Goal: Information Seeking & Learning: Find specific fact

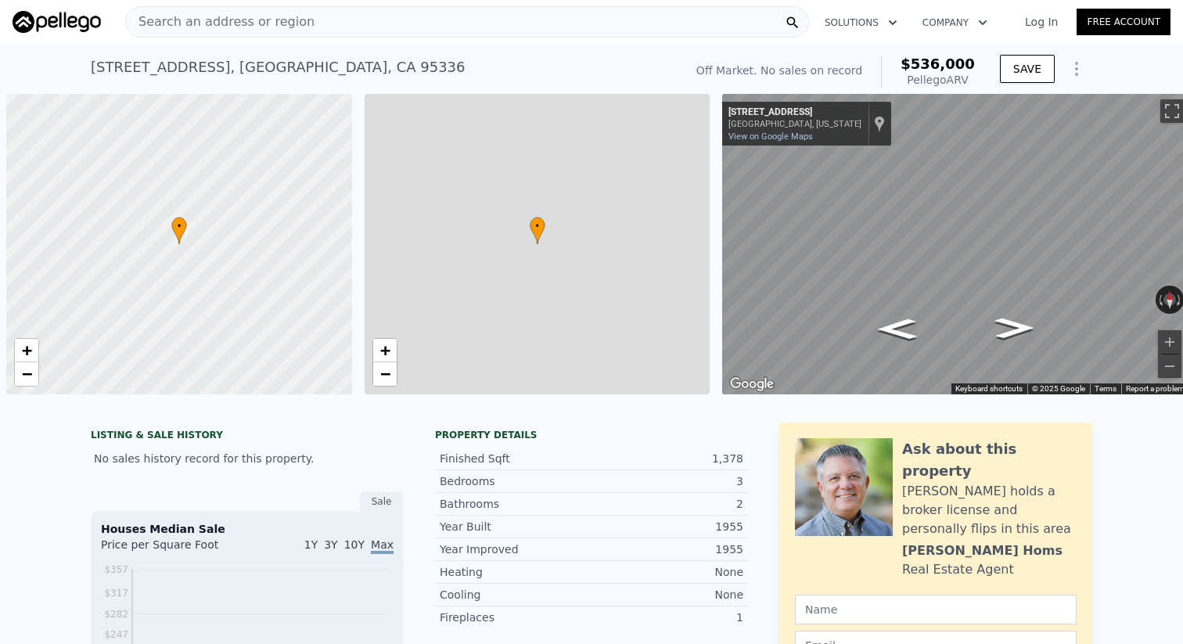
scroll to position [0, 6]
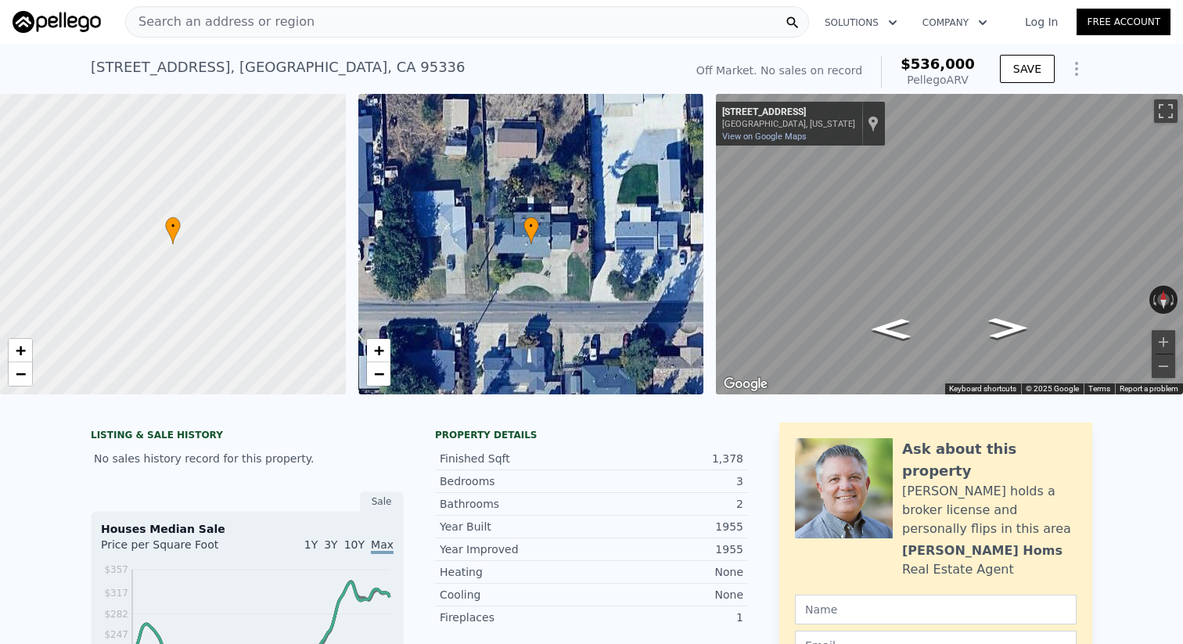
click at [308, 27] on div "Search an address or region" at bounding box center [467, 21] width 684 height 31
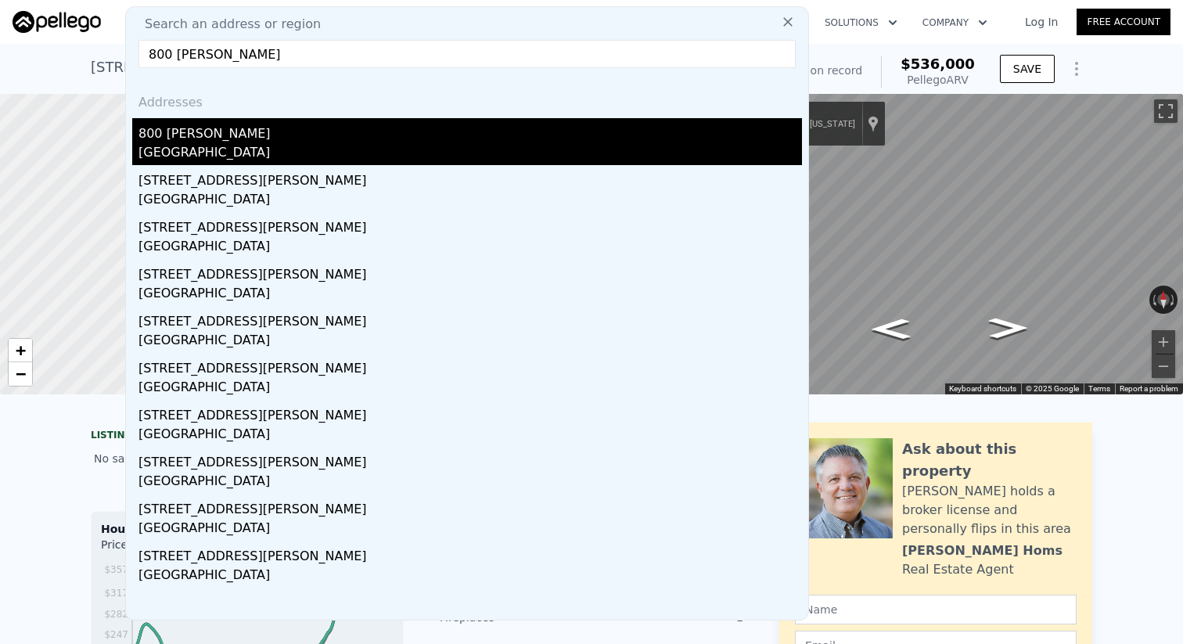
type input "800 [PERSON_NAME]"
click at [169, 157] on div "[GEOGRAPHIC_DATA]" at bounding box center [471, 154] width 664 height 22
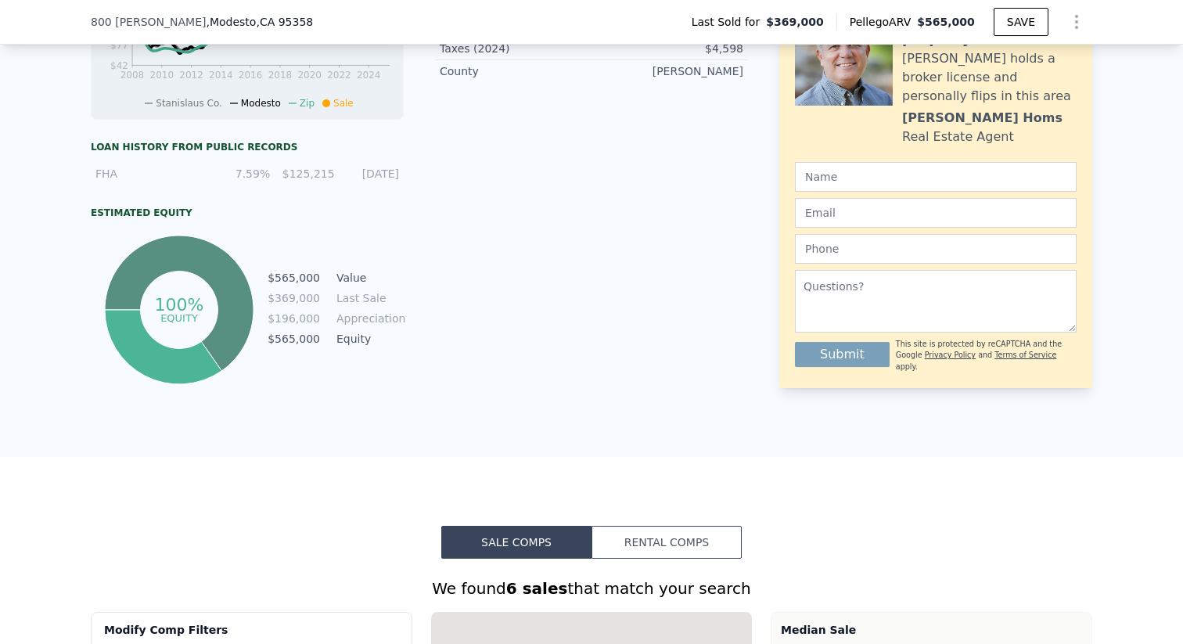
scroll to position [675, 0]
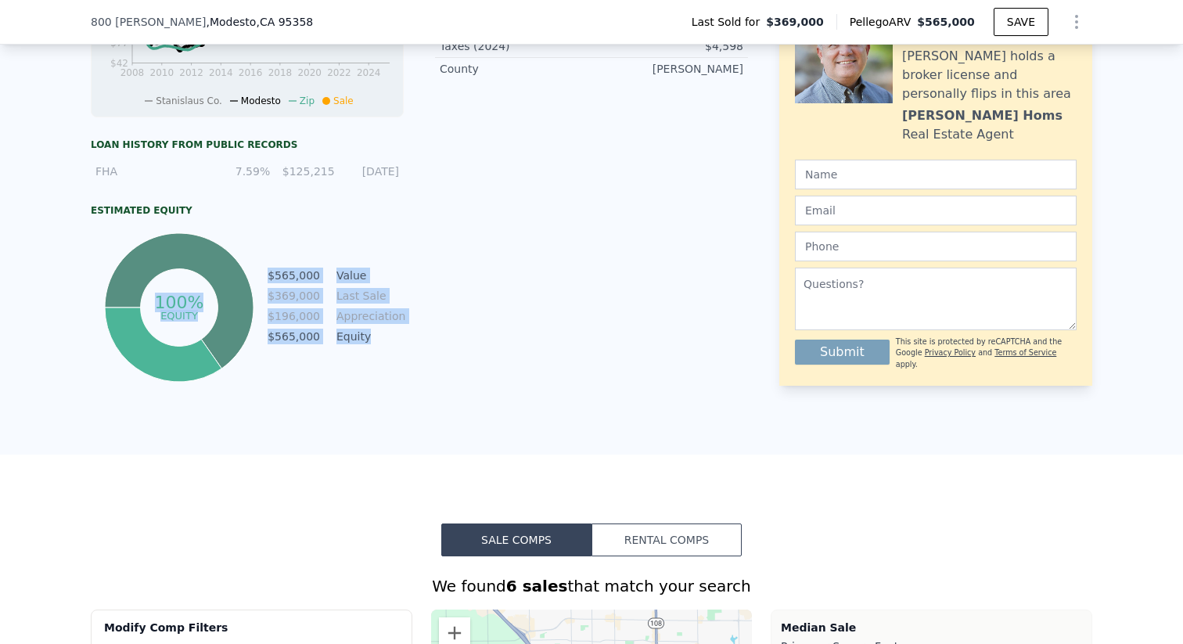
drag, startPoint x: 403, startPoint y: 336, endPoint x: 265, endPoint y: 333, distance: 137.8
click at [265, 333] on div "LISTING & SALE HISTORY Sold 0 $ 369,000 [DATE] Sale Houses Median Sale Price pe…" at bounding box center [419, 64] width 657 height 643
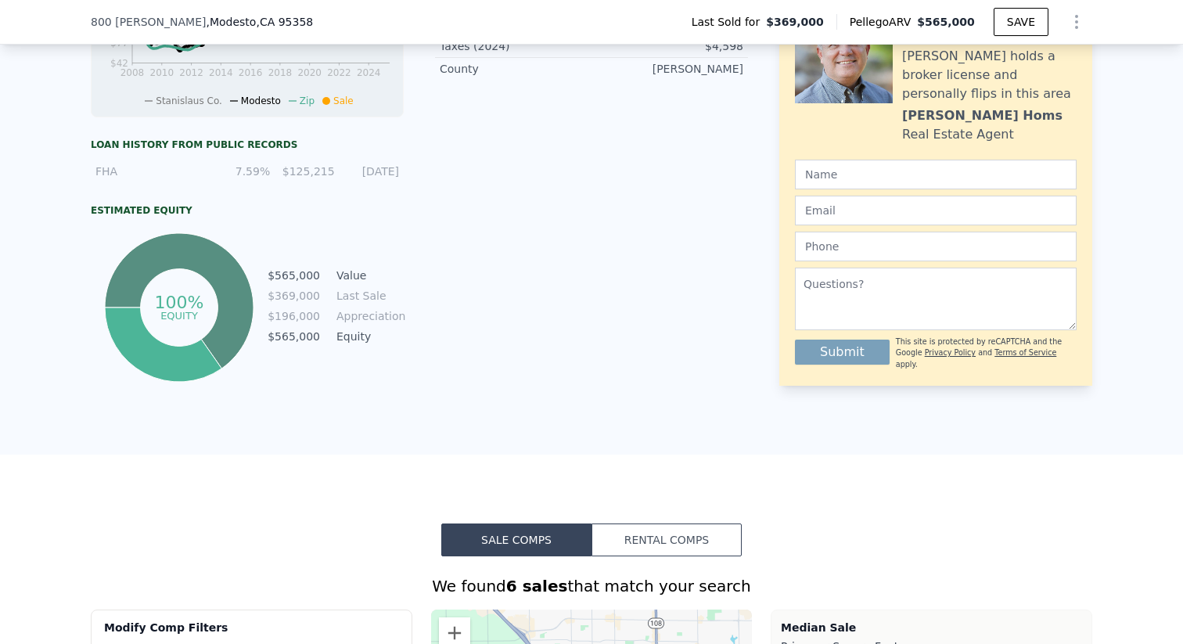
click at [338, 299] on td "Last Sale" at bounding box center [368, 295] width 70 height 17
drag, startPoint x: 293, startPoint y: 297, endPoint x: 420, endPoint y: 297, distance: 127.5
click at [420, 297] on div "LISTING & SALE HISTORY Sold 0 $ 369,000 [DATE] Sale Houses Median Sale Price pe…" at bounding box center [419, 64] width 657 height 643
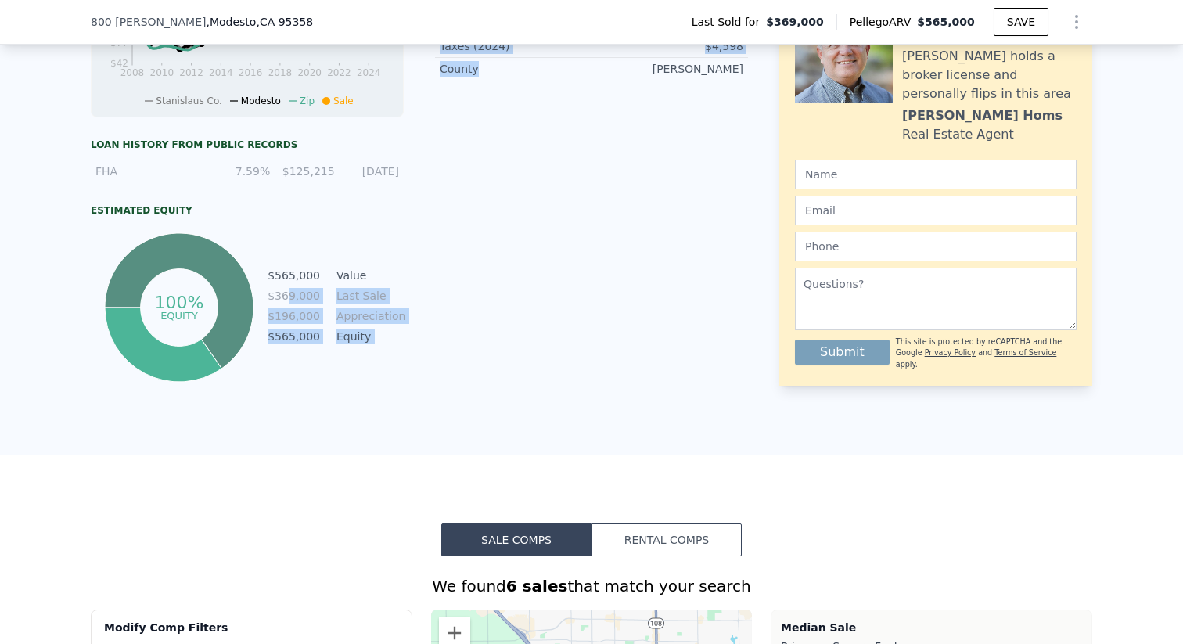
click at [420, 297] on div "LISTING & SALE HISTORY Sold 0 $ 369,000 [DATE] Sale Houses Median Sale Price pe…" at bounding box center [419, 64] width 657 height 643
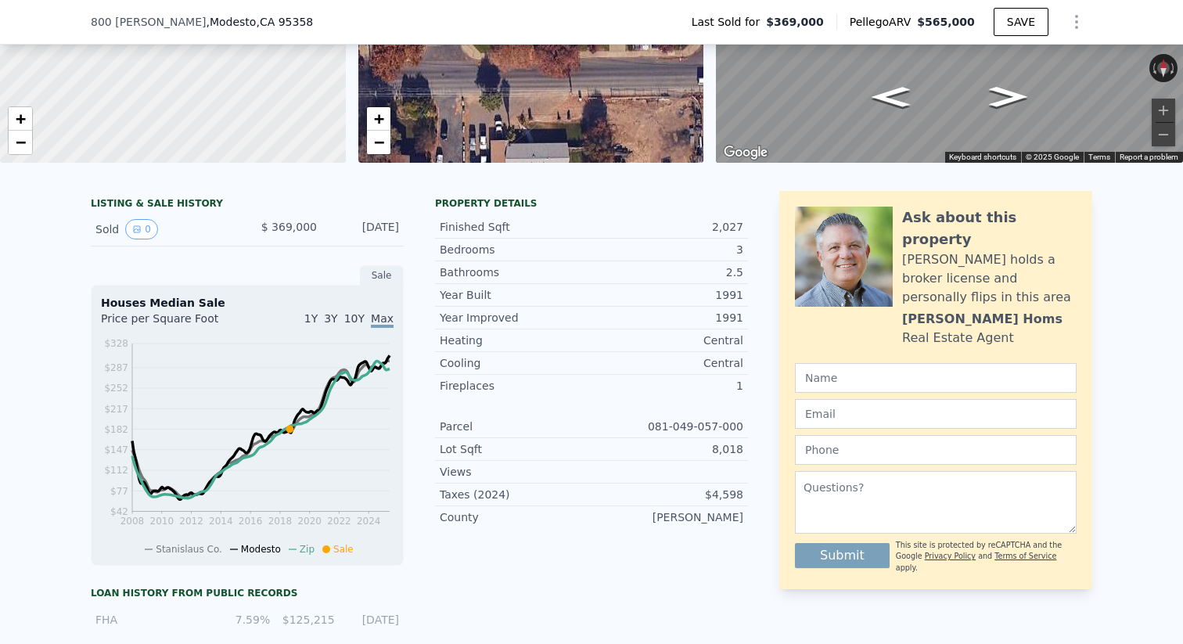
scroll to position [0, 0]
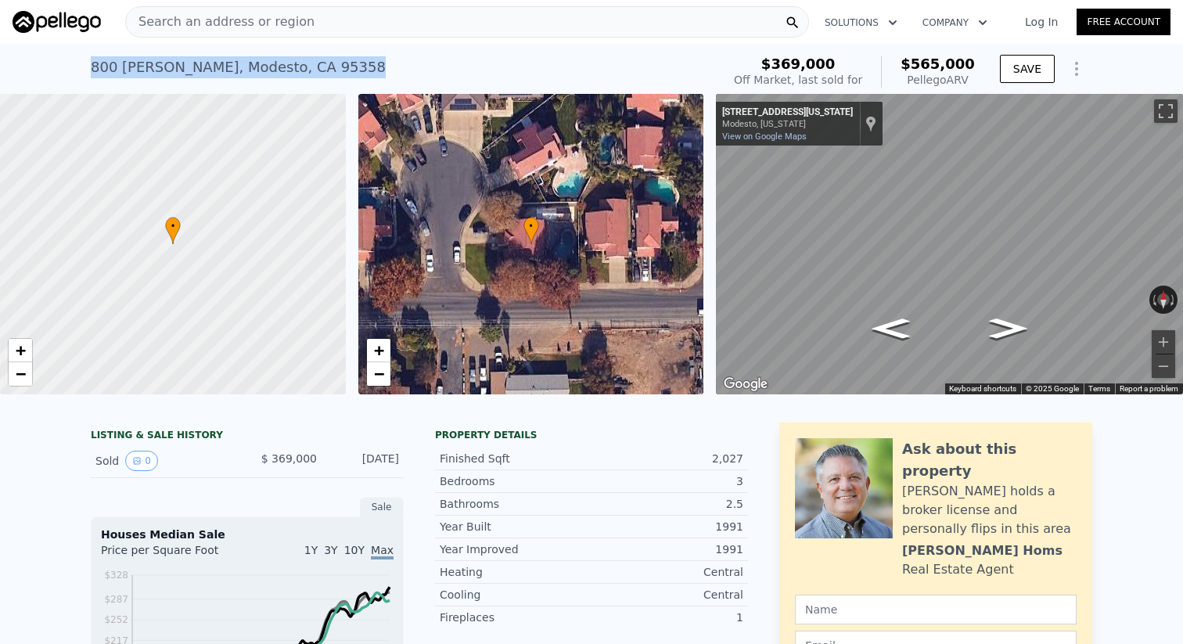
drag, startPoint x: 376, startPoint y: 68, endPoint x: 56, endPoint y: 68, distance: 320.0
click at [56, 68] on div "[STREET_ADDRESS][PERSON_NAME] Sold [DATE] for $369k (~ARV $565k ) $369,000 Off …" at bounding box center [591, 69] width 1183 height 50
copy div "[STREET_ADDRESS][PERSON_NAME]"
drag, startPoint x: 350, startPoint y: 61, endPoint x: 84, endPoint y: 70, distance: 266.2
click at [84, 70] on div "[STREET_ADDRESS][PERSON_NAME] Sold [DATE] for $369k (~ARV $565k ) $369,000 Off …" at bounding box center [591, 69] width 1183 height 50
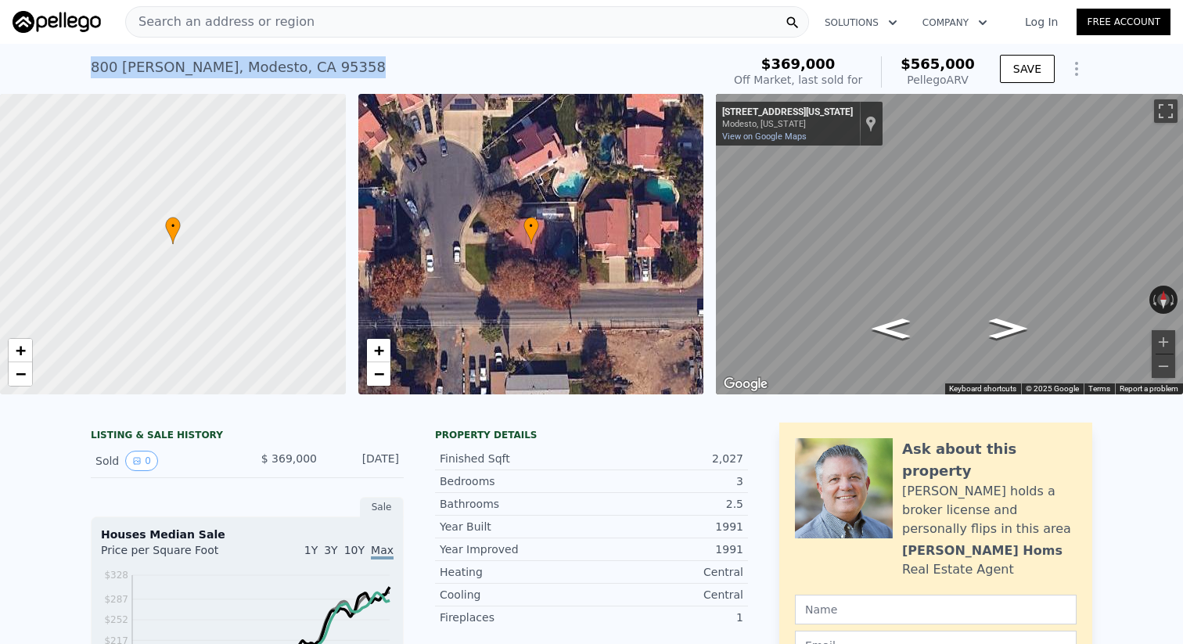
click at [84, 70] on div "[STREET_ADDRESS][PERSON_NAME] Sold [DATE] for $369k (~ARV $565k ) $369,000 Off …" at bounding box center [591, 69] width 1183 height 50
drag, startPoint x: 84, startPoint y: 70, endPoint x: 368, endPoint y: 70, distance: 284.0
click at [368, 70] on div "[STREET_ADDRESS][PERSON_NAME] Sold [DATE] for $369k (~ARV $565k ) $369,000 Off …" at bounding box center [591, 69] width 1183 height 50
click at [384, 64] on div "[STREET_ADDRESS][PERSON_NAME] Sold [DATE] for $369k (~ARV $565k )" at bounding box center [403, 72] width 624 height 44
drag, startPoint x: 344, startPoint y: 65, endPoint x: 168, endPoint y: 65, distance: 175.3
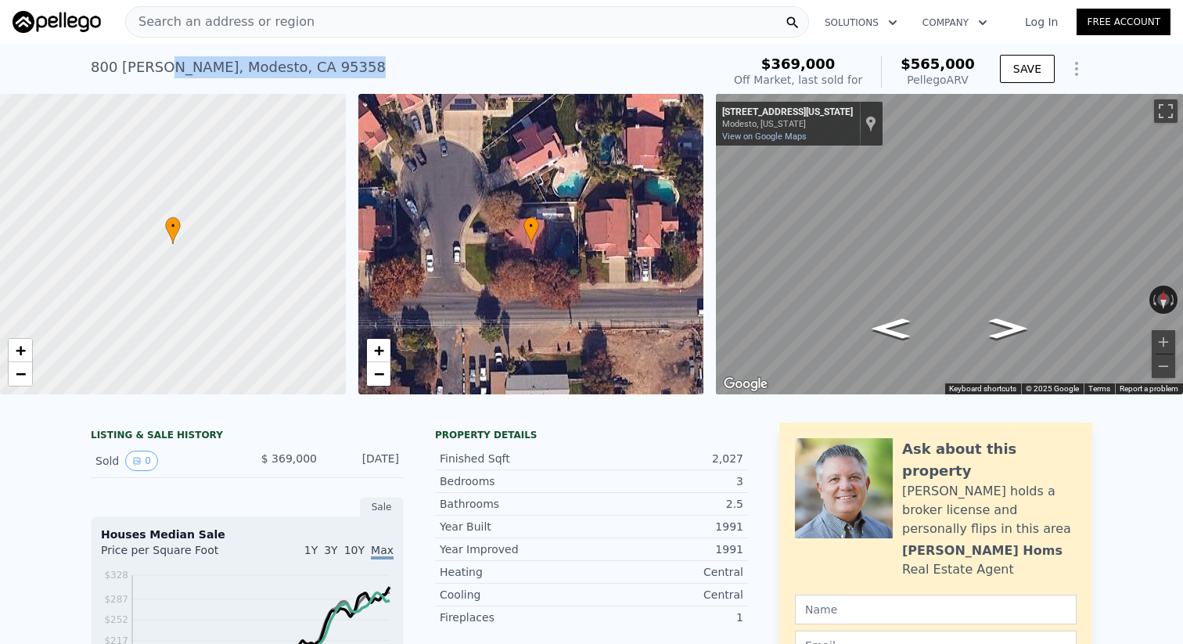
click at [168, 65] on div "[STREET_ADDRESS][PERSON_NAME] Sold [DATE] for $369k (~ARV $565k )" at bounding box center [403, 72] width 624 height 44
click at [399, 71] on div "[STREET_ADDRESS][PERSON_NAME] Sold [DATE] for $369k (~ARV $565k )" at bounding box center [403, 72] width 624 height 44
